Goal: Book appointment/travel/reservation

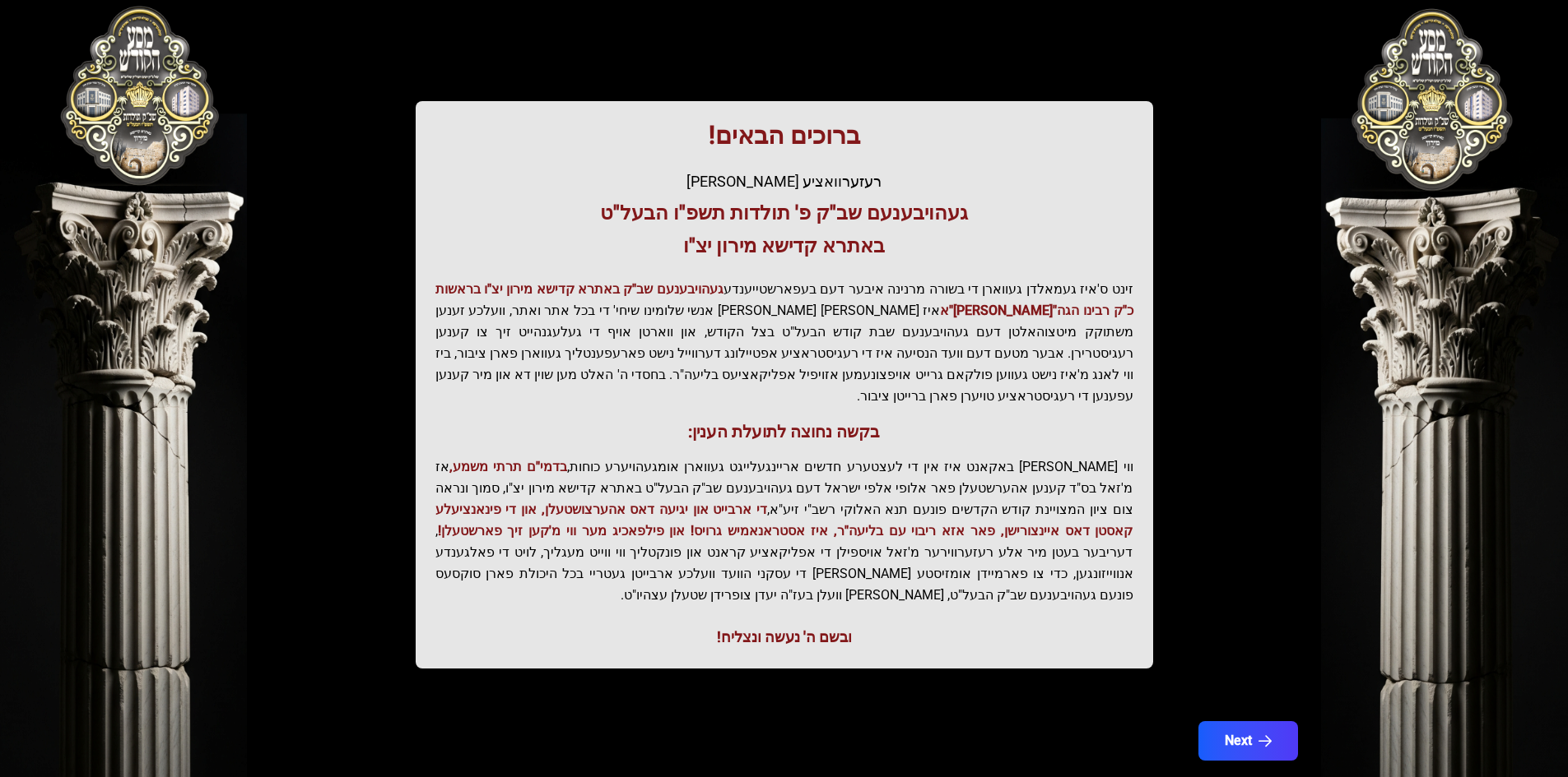
scroll to position [175, 0]
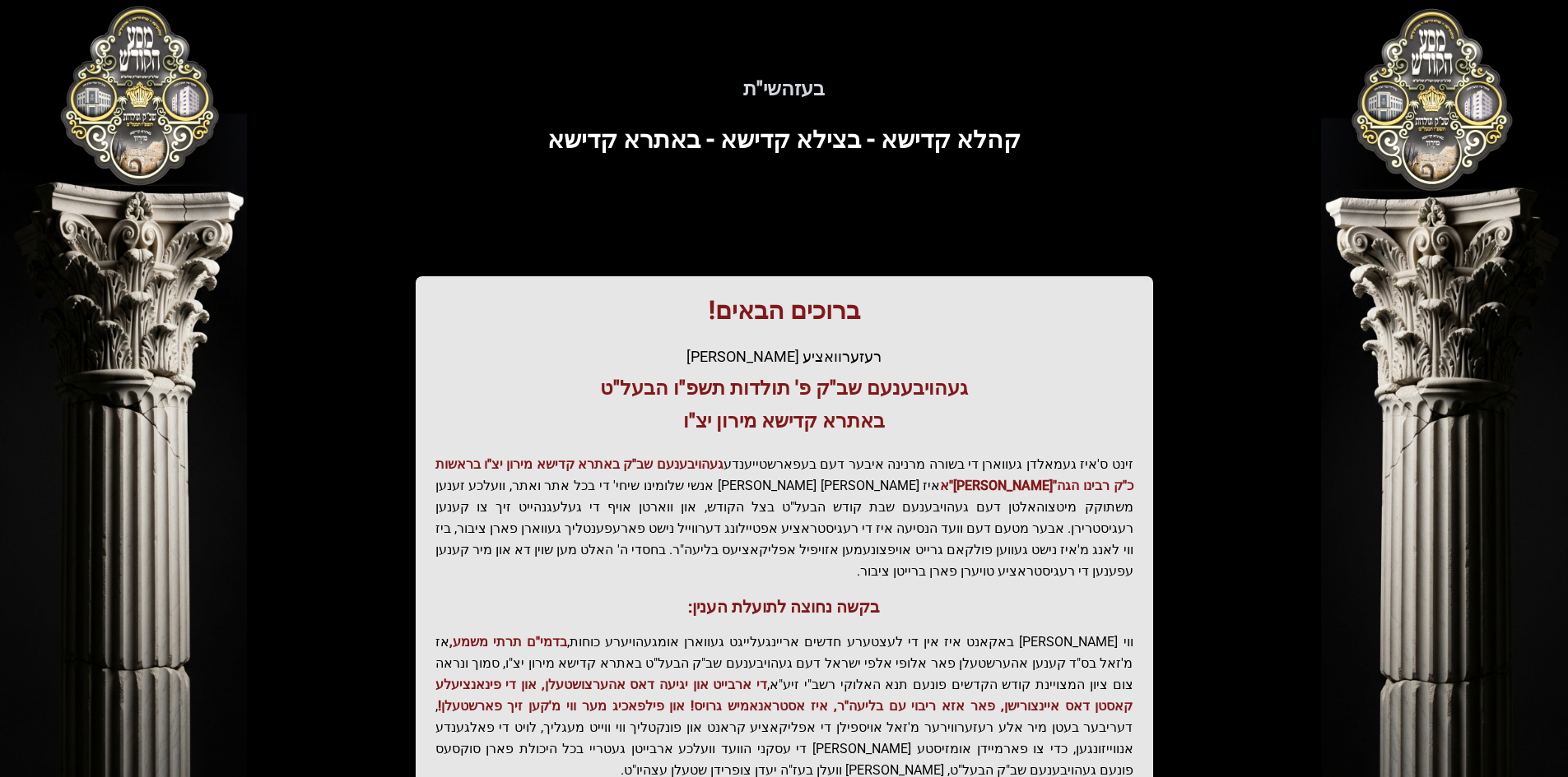
scroll to position [175, 0]
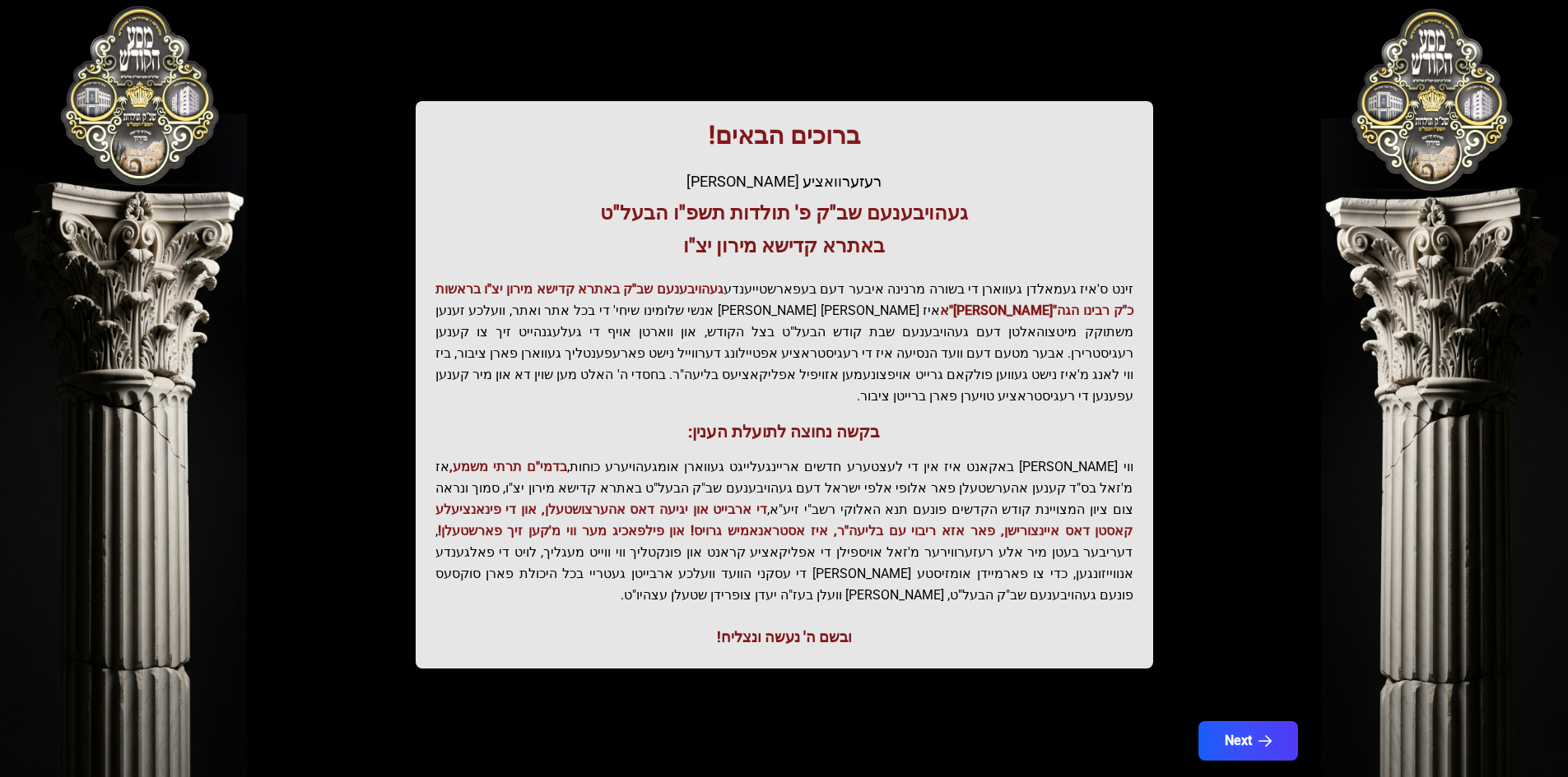
scroll to position [175, 0]
